Goal: Transaction & Acquisition: Purchase product/service

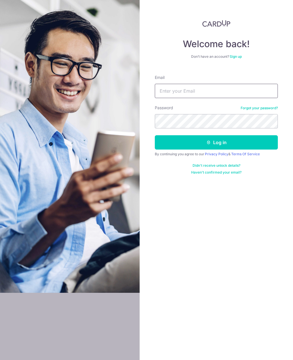
click at [196, 90] on input "Email" at bounding box center [216, 91] width 123 height 14
type input "genevieveteocy@gmail.com"
click at [224, 144] on button "Log in" at bounding box center [216, 142] width 123 height 14
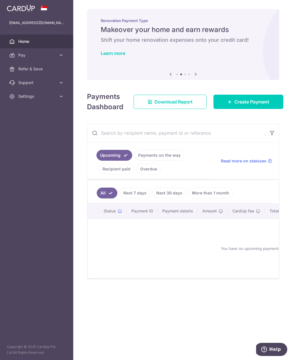
click at [61, 56] on icon at bounding box center [61, 55] width 6 height 6
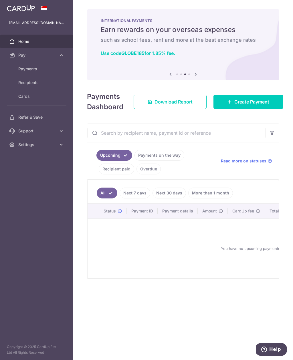
click at [27, 71] on span "Payments" at bounding box center [37, 69] width 38 height 6
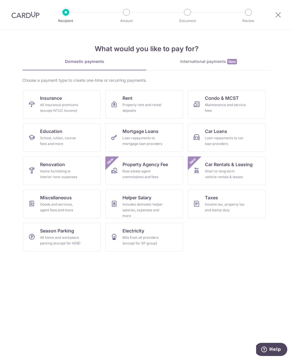
click at [43, 174] on div "Home furnishing or interior reno-expenses" at bounding box center [60, 173] width 41 height 11
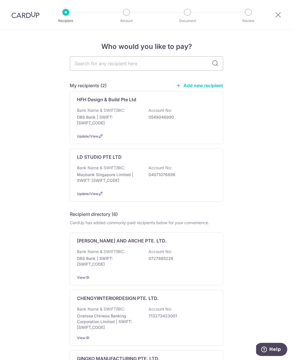
click at [82, 103] on div "HFH Design & Build Pte Ltd Bank Name & SWIFT/BIC: DBS Bank | SWIFT: [SWIFT_CODE…" at bounding box center [146, 117] width 153 height 53
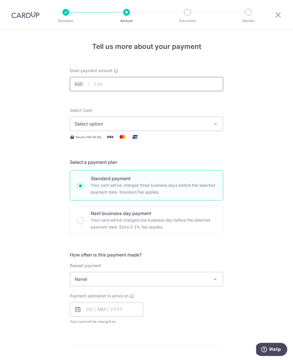
click at [101, 87] on input "text" at bounding box center [146, 84] width 153 height 14
click at [79, 123] on span "Select option" at bounding box center [141, 123] width 133 height 7
type input "10,365.00"
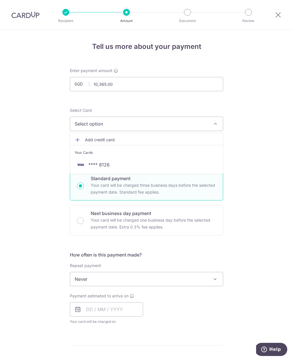
click at [85, 164] on img at bounding box center [80, 164] width 11 height 7
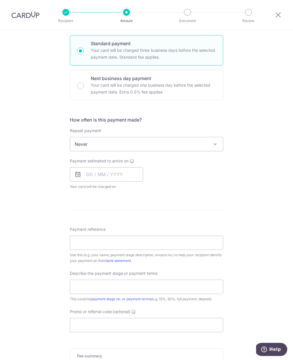
scroll to position [134, 0]
click at [85, 178] on input "text" at bounding box center [106, 175] width 73 height 14
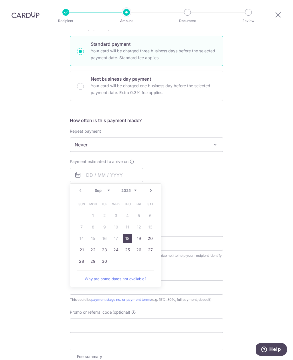
click at [128, 240] on link "18" at bounding box center [127, 238] width 9 height 9
type input "[DATE]"
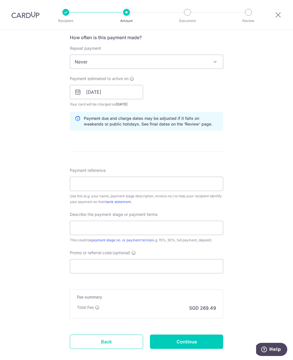
scroll to position [224, 0]
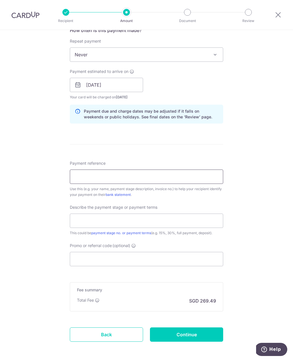
click at [80, 177] on input "Payment reference" at bounding box center [146, 177] width 153 height 14
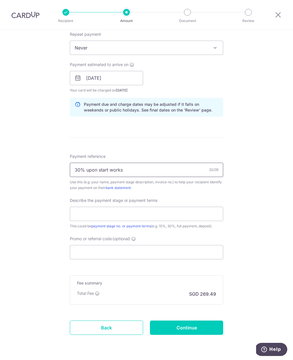
scroll to position [231, 0]
type input "30% upon start works"
click at [80, 215] on input "text" at bounding box center [146, 214] width 153 height 14
click at [79, 212] on input "text" at bounding box center [146, 214] width 153 height 14
click at [87, 214] on input "text" at bounding box center [146, 214] width 153 height 14
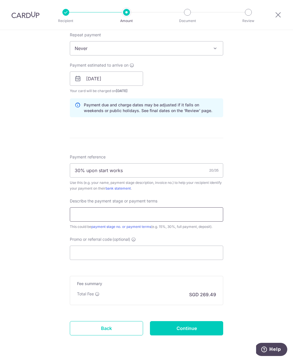
paste input "30% upon start works"
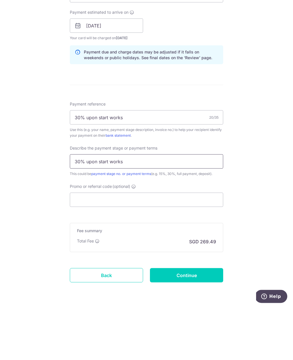
type input "30% upon start works"
click at [82, 246] on input "Promo or referral code (optional)" at bounding box center [146, 253] width 153 height 14
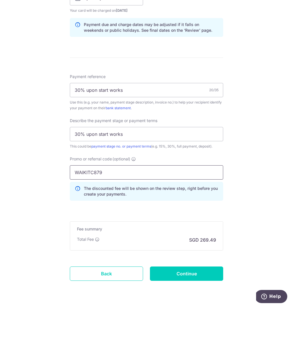
scroll to position [256, 0]
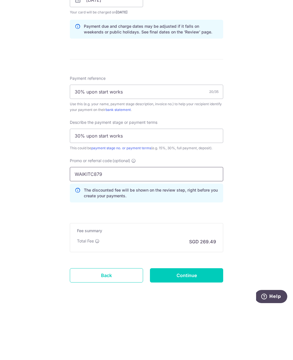
type input "WAIKITC879"
click at [273, 210] on div "Tell us more about your payment Enter payment amount SGD 10,365.00 10365.00 Sel…" at bounding box center [146, 76] width 293 height 605
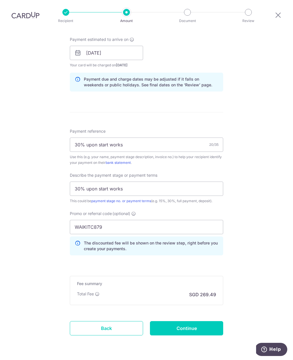
click at [271, 225] on div "Tell us more about your payment Enter payment amount SGD 10,365.00 10365.00 Sel…" at bounding box center [146, 76] width 293 height 605
click at [208, 321] on input "Continue" at bounding box center [186, 328] width 73 height 14
type input "Create Schedule"
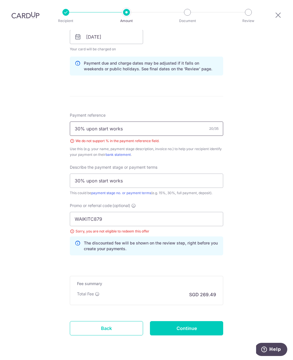
click at [150, 121] on input "30% upon start works" at bounding box center [146, 128] width 153 height 14
type input "3"
type input "2nd"
click at [128, 212] on input "WAIKITC879" at bounding box center [146, 219] width 153 height 14
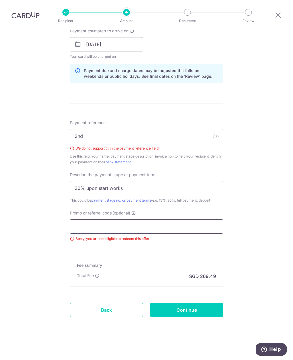
scroll to position [247, 0]
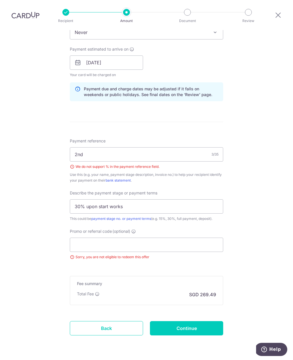
click at [270, 209] on div "Tell us more about your payment Enter payment amount SGD 10,365.00 10365.00 Sel…" at bounding box center [146, 80] width 293 height 595
click at [203, 321] on input "Continue" at bounding box center [186, 328] width 73 height 14
type input "Create Schedule"
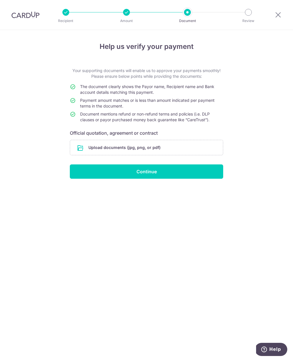
click at [139, 148] on input "file" at bounding box center [146, 147] width 153 height 15
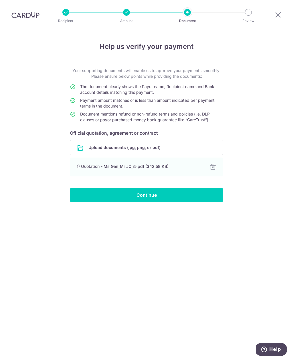
click at [82, 195] on input "Continue" at bounding box center [146, 195] width 153 height 14
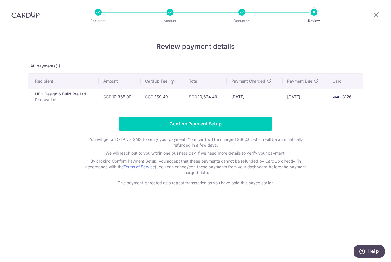
click at [242, 131] on input "Confirm Payment Setup" at bounding box center [195, 124] width 153 height 14
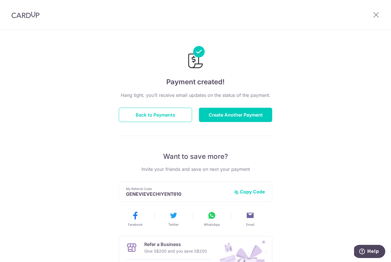
click at [147, 114] on button "Back to Payments" at bounding box center [155, 115] width 73 height 14
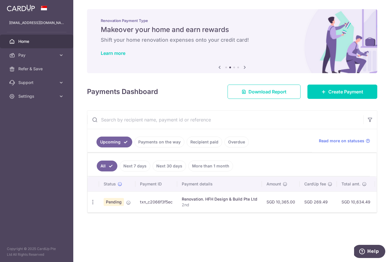
click at [0, 0] on icon "button" at bounding box center [0, 0] width 0 height 0
click at [63, 100] on link "Settings" at bounding box center [36, 96] width 73 height 14
click at [25, 127] on link "Logout" at bounding box center [36, 124] width 73 height 14
